Goal: Task Accomplishment & Management: Use online tool/utility

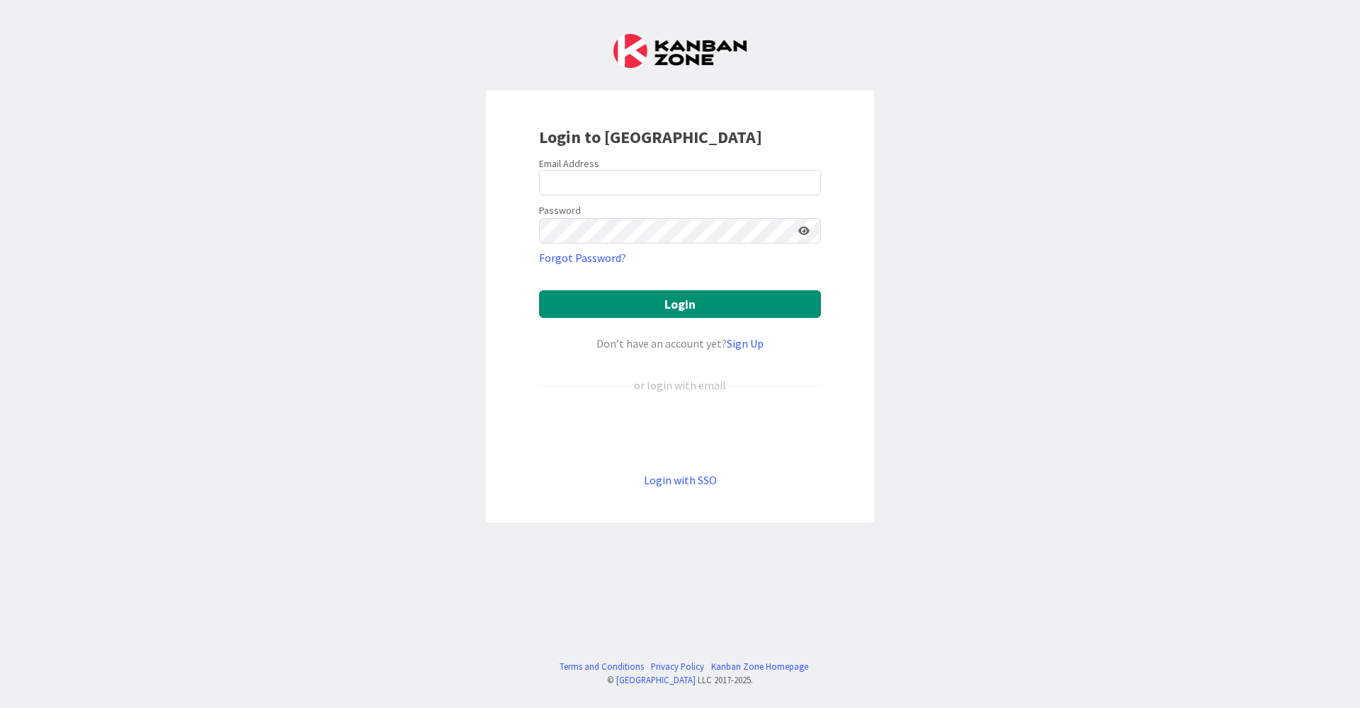
click at [539, 196] on div at bounding box center [539, 196] width 0 height 0
type input "[EMAIL_ADDRESS][DOMAIN_NAME]"
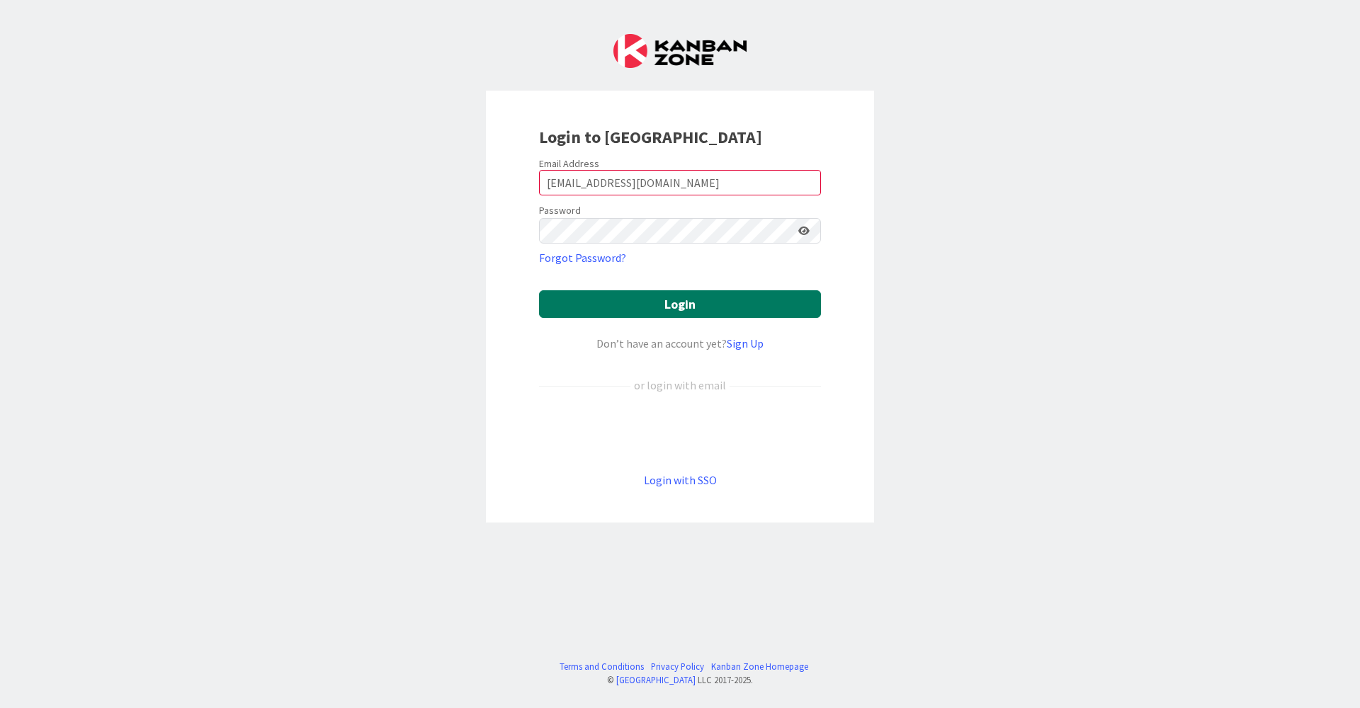
click at [650, 305] on button "Login" at bounding box center [680, 304] width 282 height 28
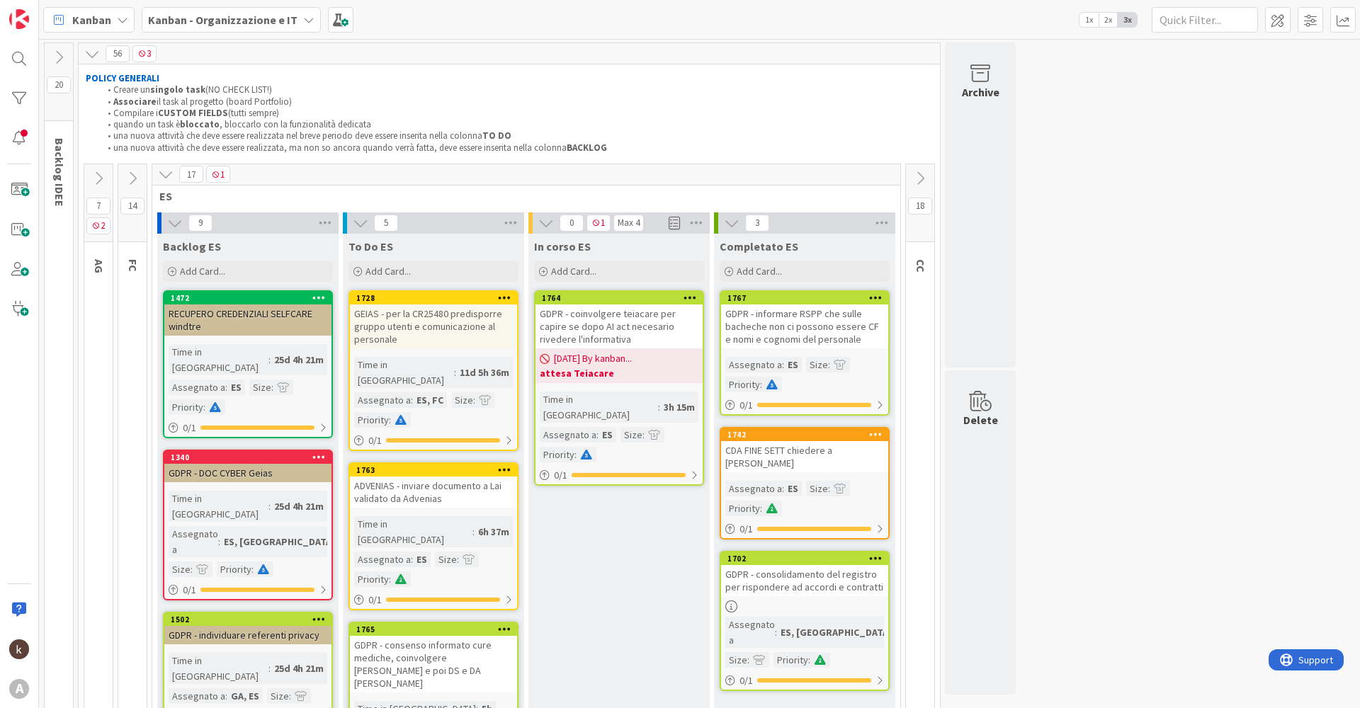
click at [925, 176] on icon at bounding box center [921, 179] width 16 height 16
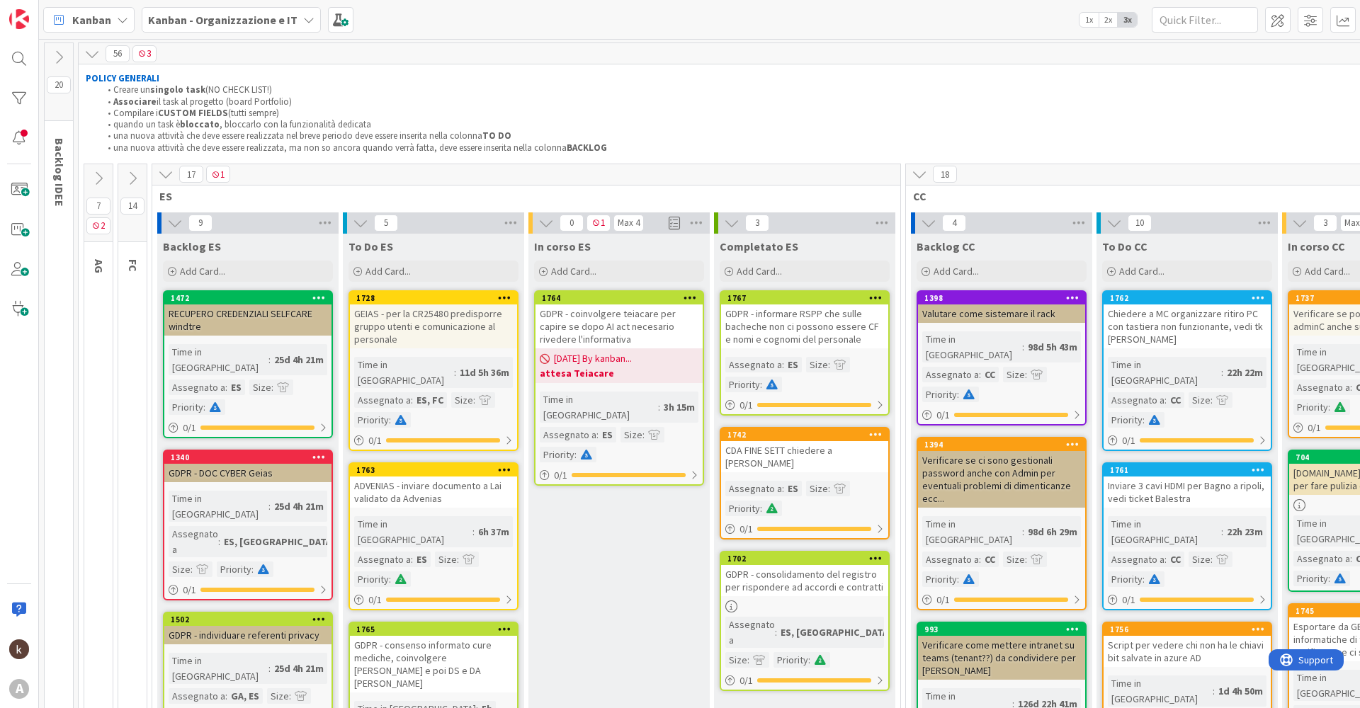
click at [139, 176] on icon at bounding box center [133, 179] width 16 height 16
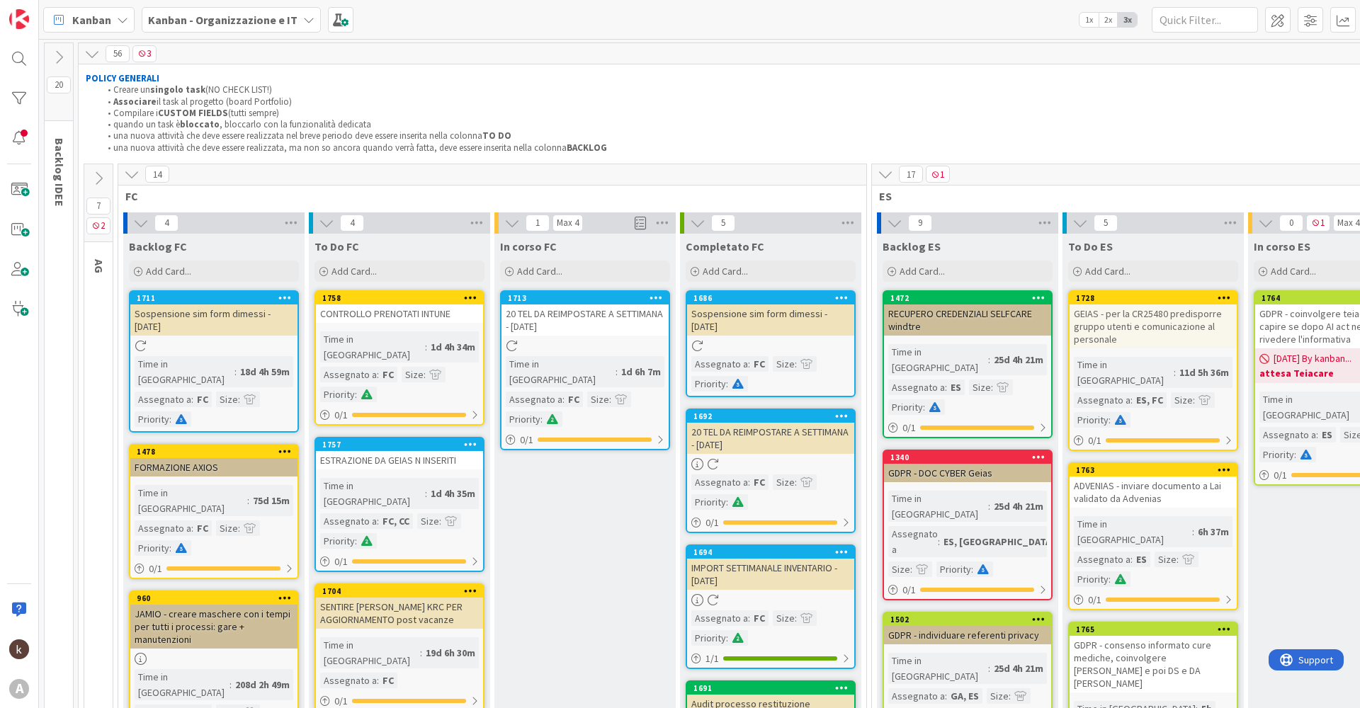
click at [139, 176] on icon at bounding box center [132, 174] width 16 height 16
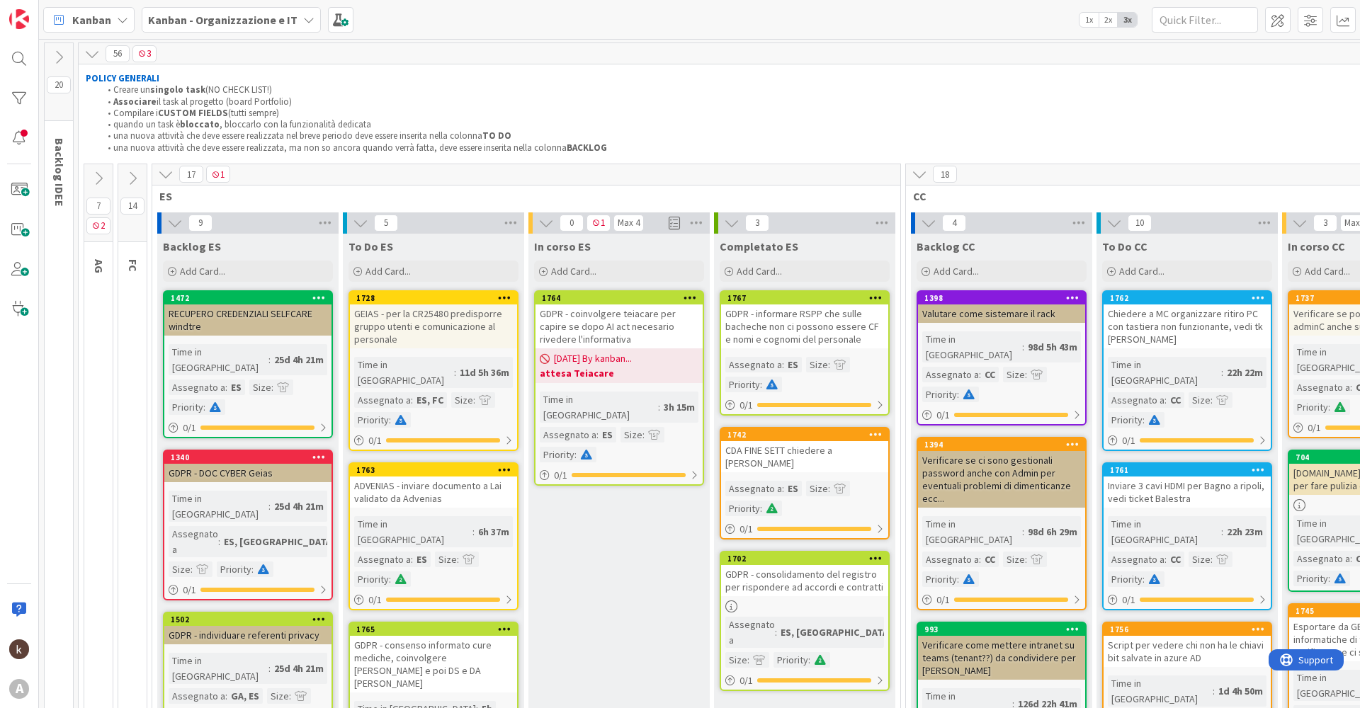
click at [159, 171] on icon at bounding box center [166, 174] width 16 height 16
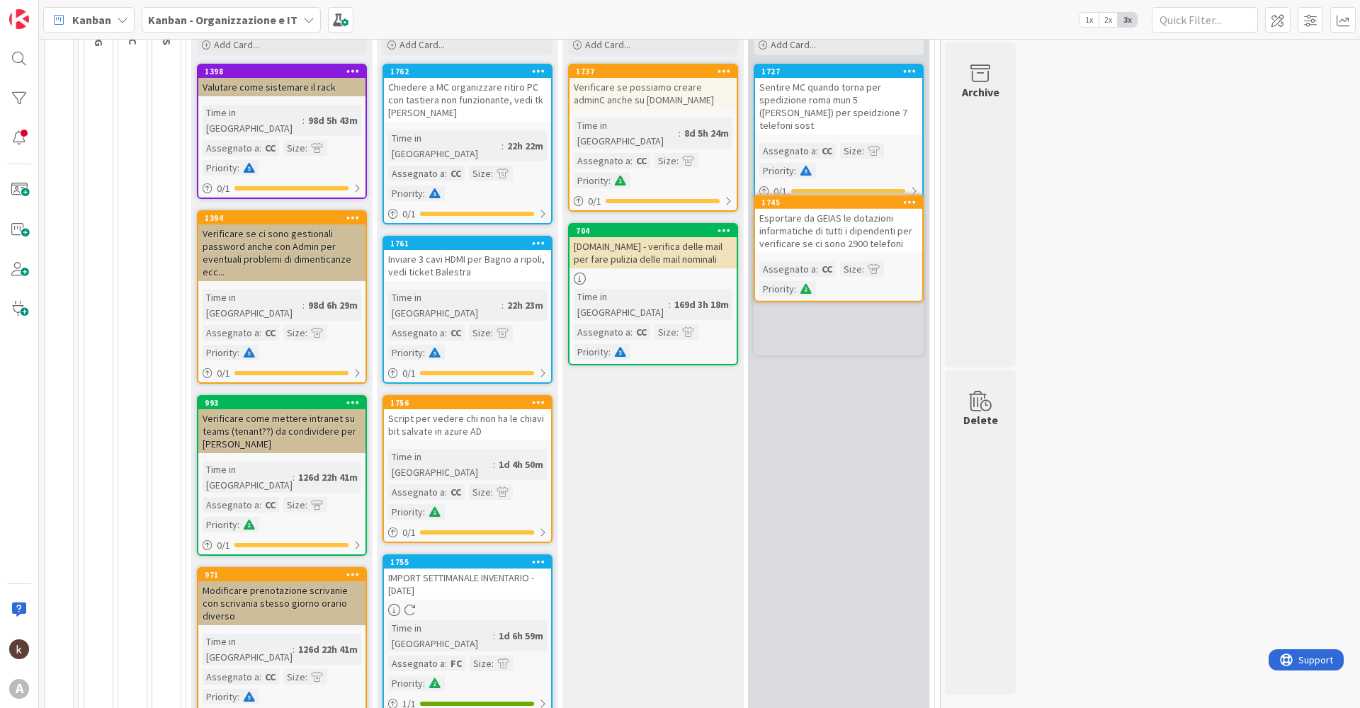
scroll to position [225, 0]
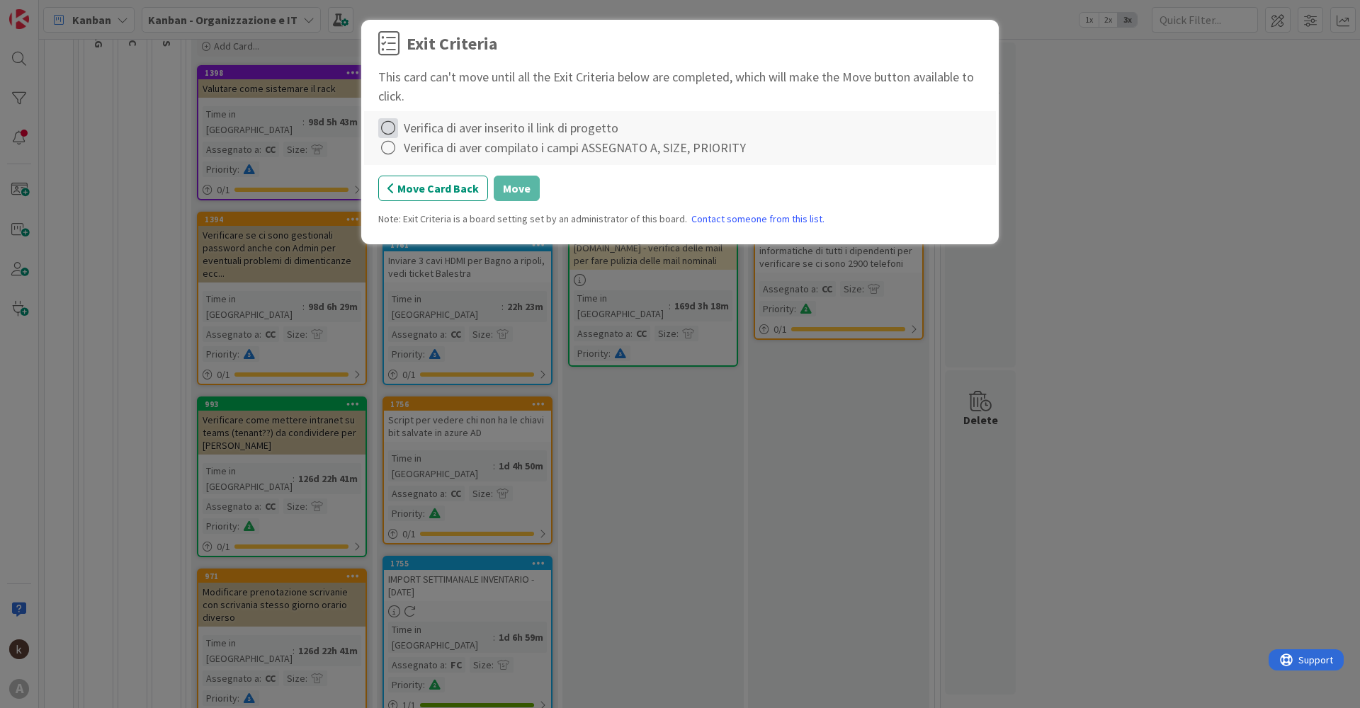
click at [388, 127] on icon at bounding box center [388, 128] width 20 height 20
click at [392, 157] on icon at bounding box center [390, 157] width 10 height 9
click at [392, 157] on icon at bounding box center [388, 148] width 20 height 20
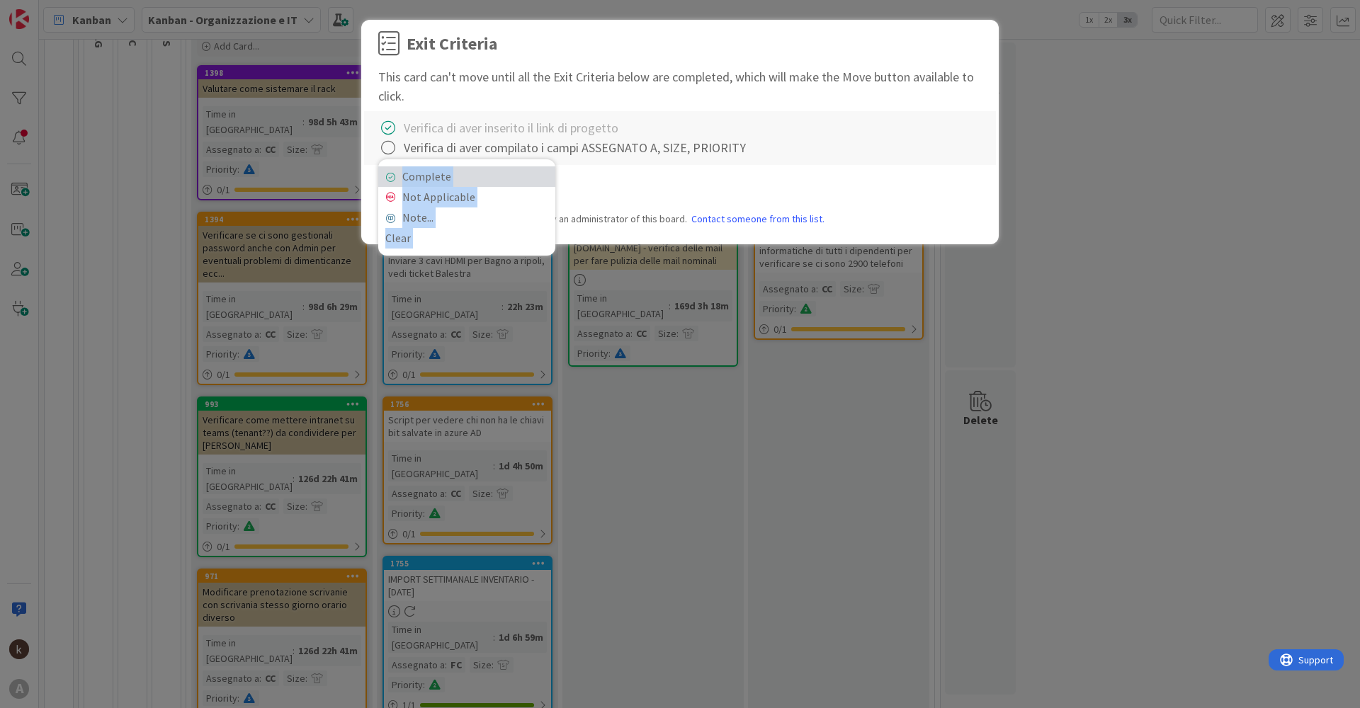
click at [407, 175] on link "Complete" at bounding box center [466, 176] width 177 height 21
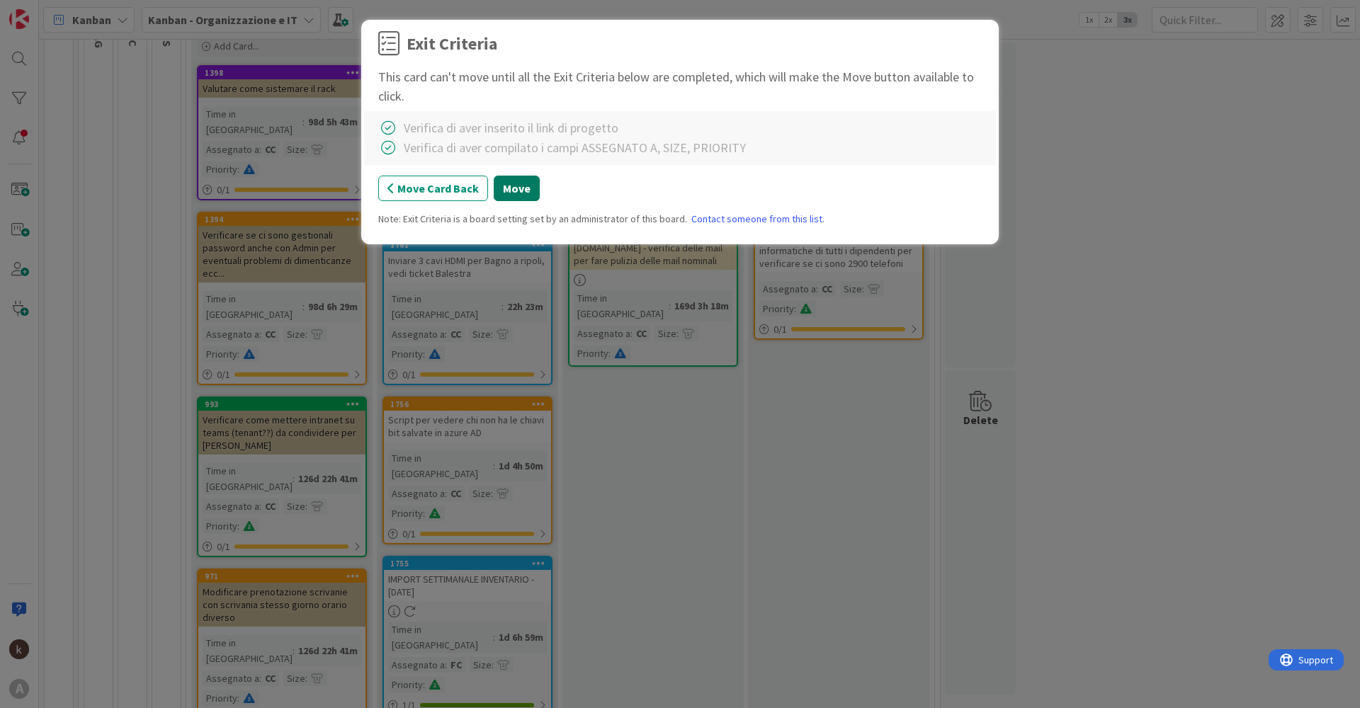
click at [514, 190] on button "Move" at bounding box center [517, 189] width 46 height 26
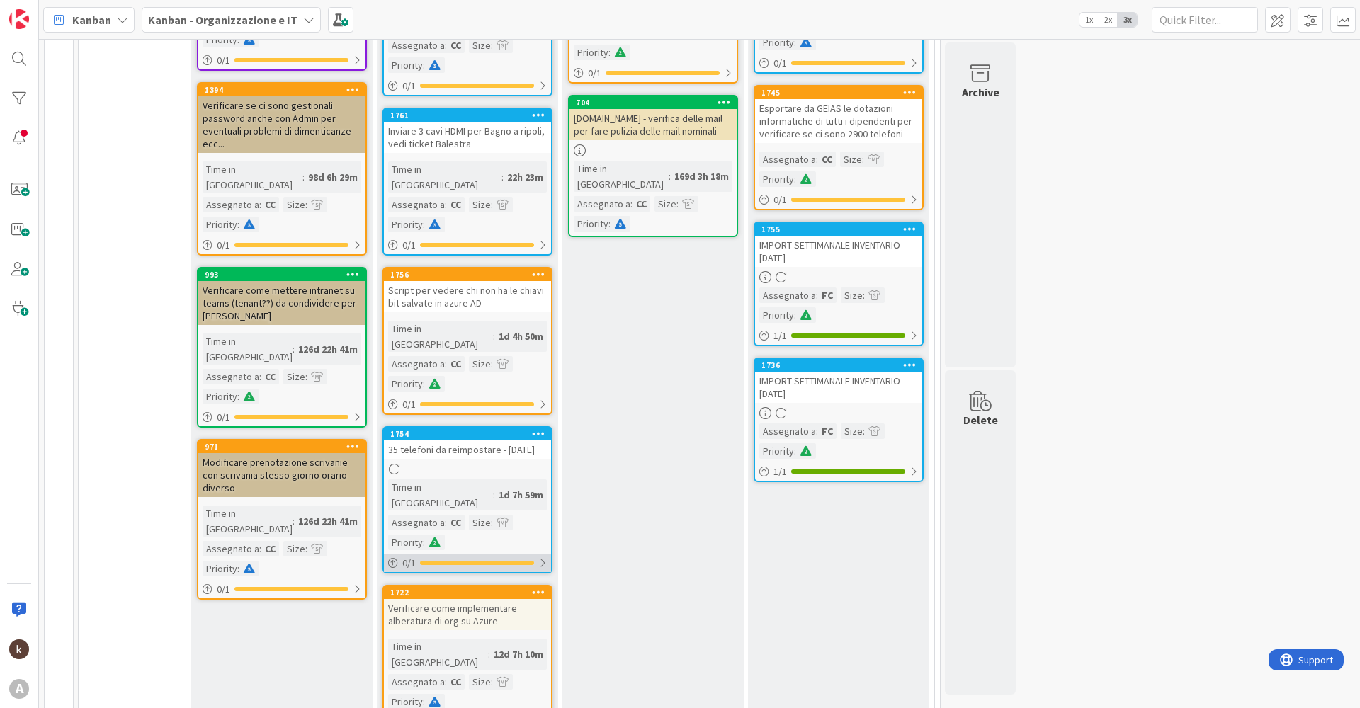
scroll to position [142, 0]
